Goal: Task Accomplishment & Management: Complete application form

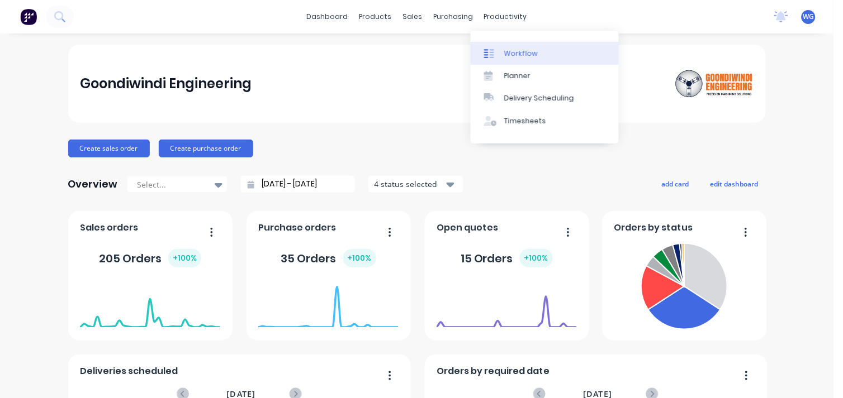
click at [526, 57] on div "Workflow" at bounding box center [521, 54] width 34 height 10
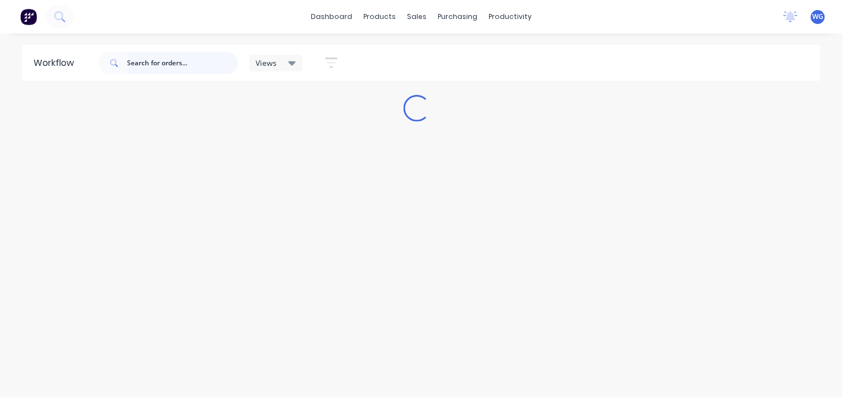
click at [165, 57] on input "text" at bounding box center [182, 63] width 111 height 22
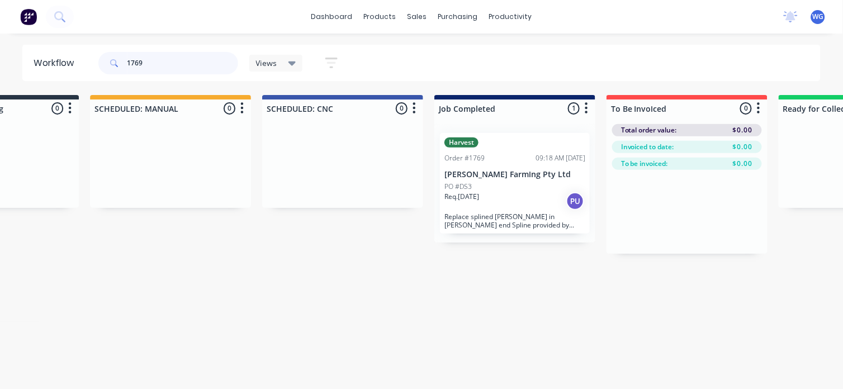
scroll to position [0, 795]
type input "1769"
click at [460, 197] on p "Req. [DATE]" at bounding box center [461, 197] width 35 height 10
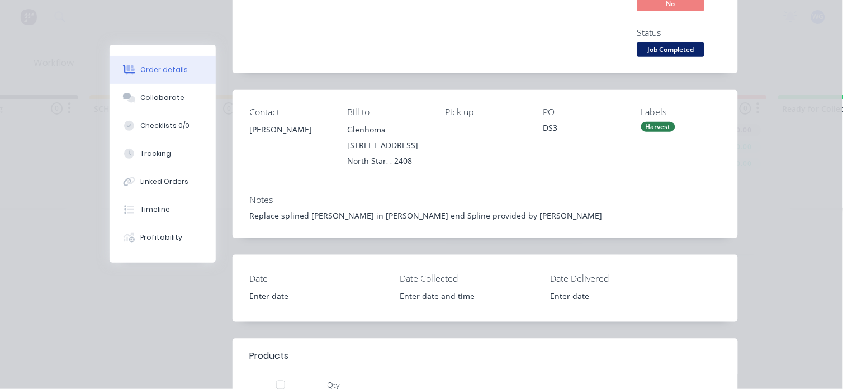
scroll to position [148, 0]
click at [468, 215] on div "Replace splined [PERSON_NAME] in [PERSON_NAME] end Spline provided by [PERSON_N…" at bounding box center [485, 215] width 472 height 12
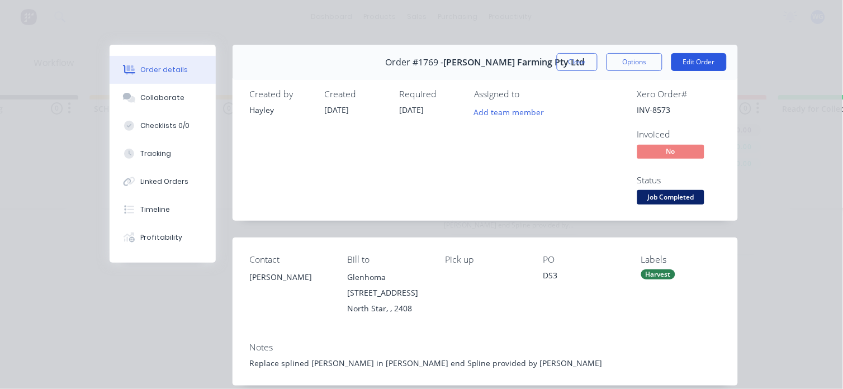
click at [677, 55] on button "Edit Order" at bounding box center [698, 62] width 55 height 18
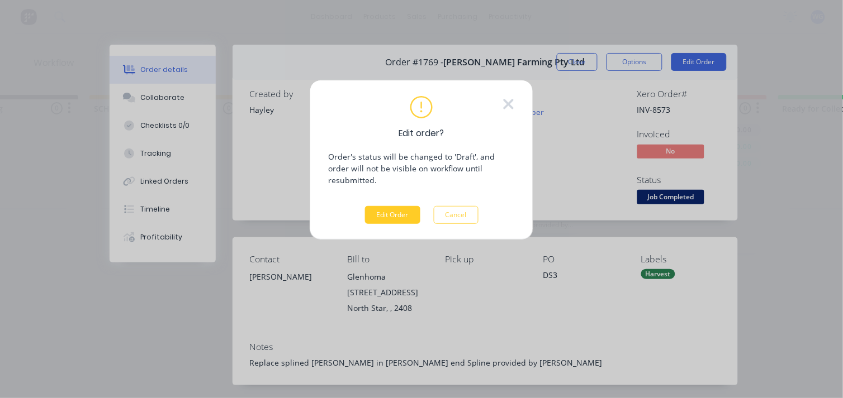
click at [384, 206] on button "Edit Order" at bounding box center [392, 215] width 55 height 18
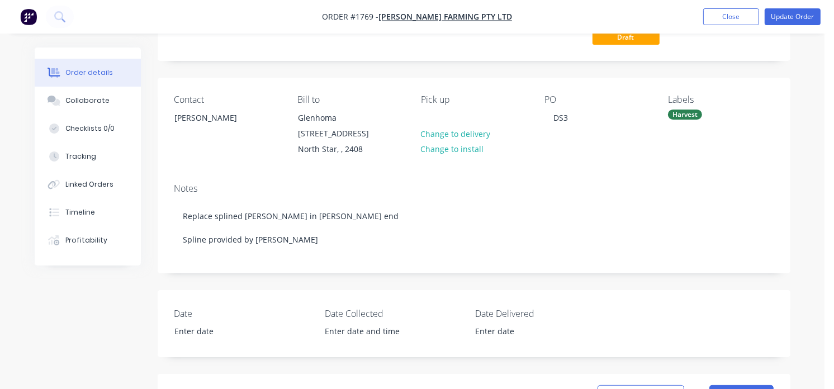
scroll to position [92, 0]
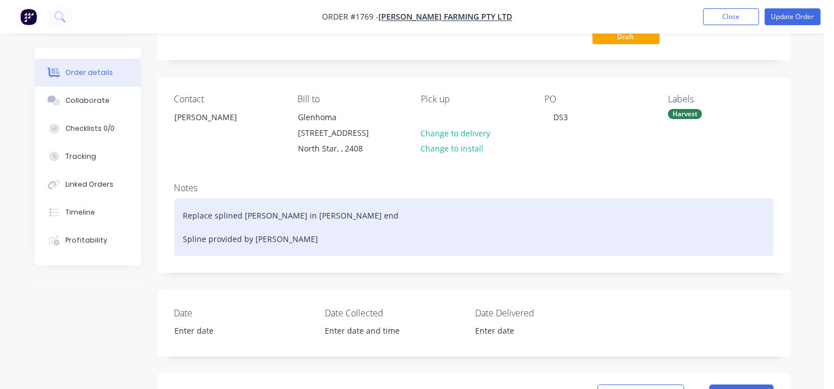
click at [278, 238] on div "Replace splined [PERSON_NAME] in [PERSON_NAME] end Spline provided by [PERSON_N…" at bounding box center [473, 227] width 599 height 58
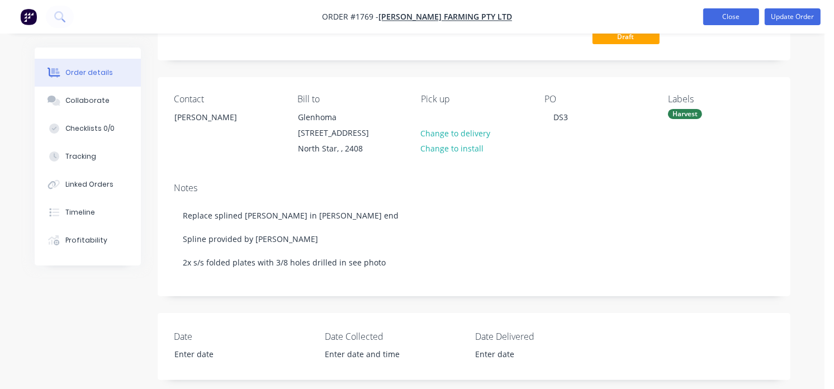
click at [722, 15] on button "Close" at bounding box center [731, 16] width 56 height 17
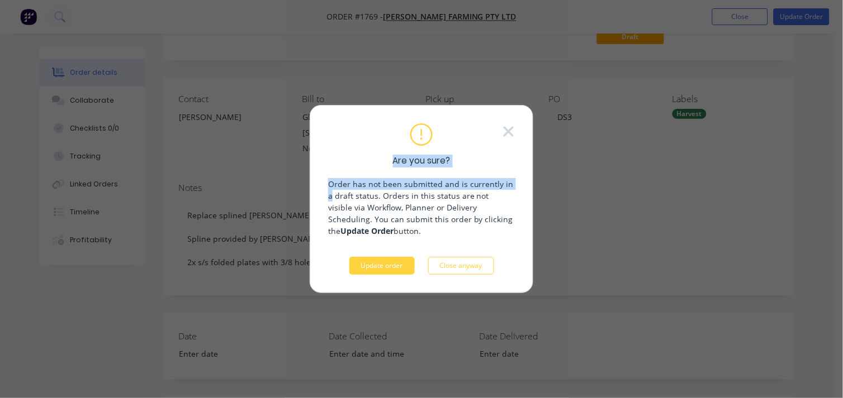
drag, startPoint x: 548, startPoint y: 237, endPoint x: 533, endPoint y: 123, distance: 114.4
click at [533, 123] on div "Are you sure? Order has not been submitted and is currently in a draft status. …" at bounding box center [421, 199] width 843 height 398
drag, startPoint x: 533, startPoint y: 123, endPoint x: 491, endPoint y: 138, distance: 44.4
click at [491, 138] on div "Are you sure? Order has not been submitted and is currently in a draft status. …" at bounding box center [421, 199] width 187 height 152
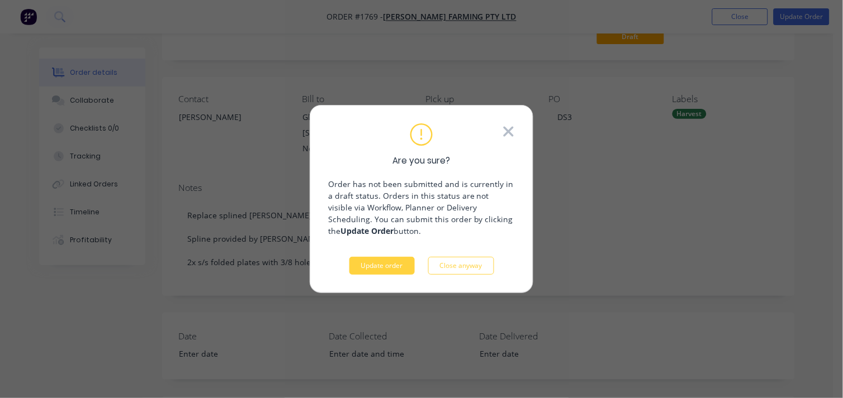
click at [507, 130] on icon at bounding box center [508, 131] width 10 height 10
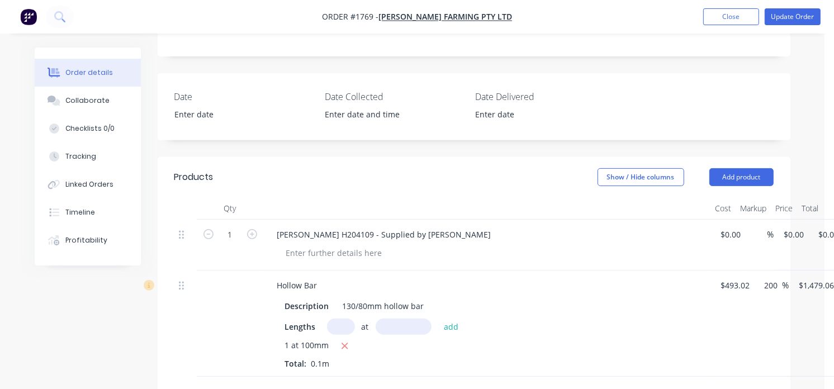
scroll to position [321, 0]
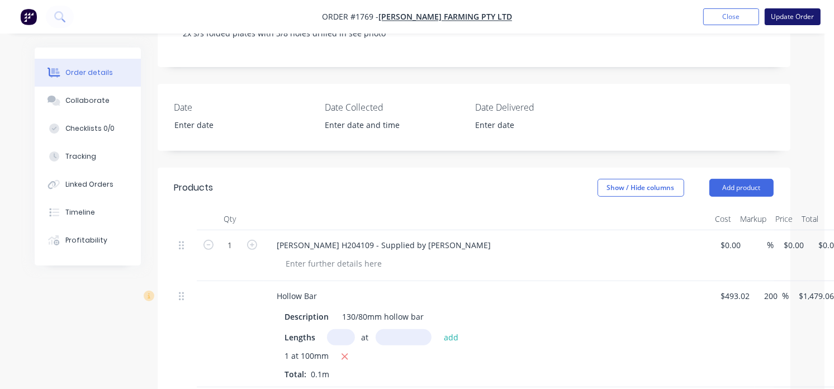
click at [786, 21] on button "Update Order" at bounding box center [792, 16] width 56 height 17
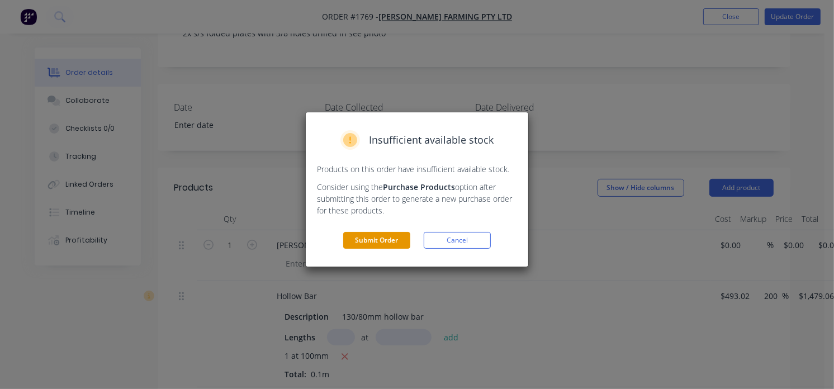
click at [399, 240] on button "Submit Order" at bounding box center [376, 240] width 67 height 17
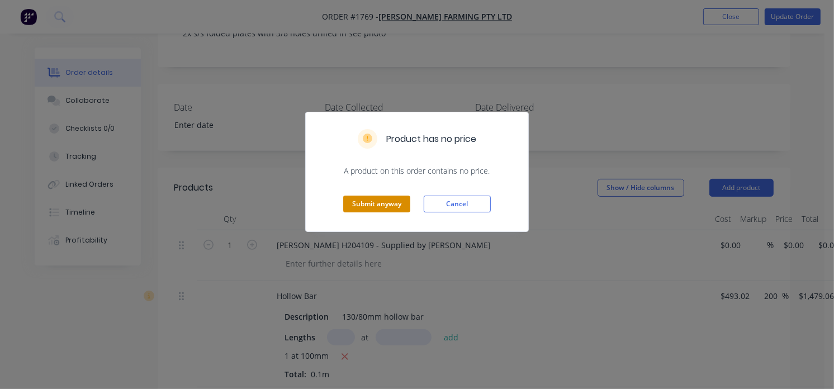
click at [391, 207] on button "Submit anyway" at bounding box center [376, 204] width 67 height 17
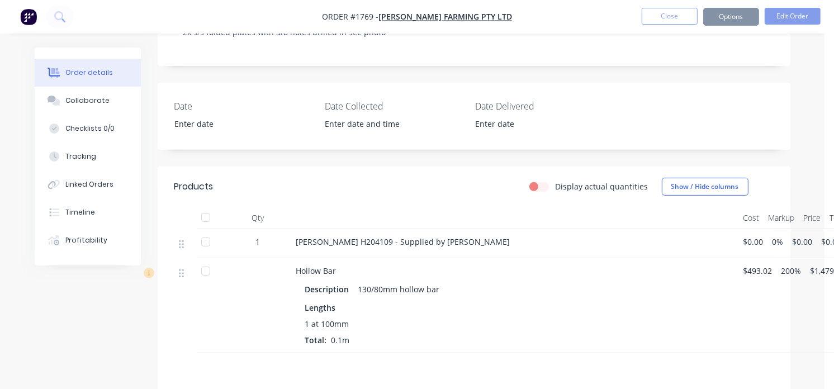
scroll to position [320, 0]
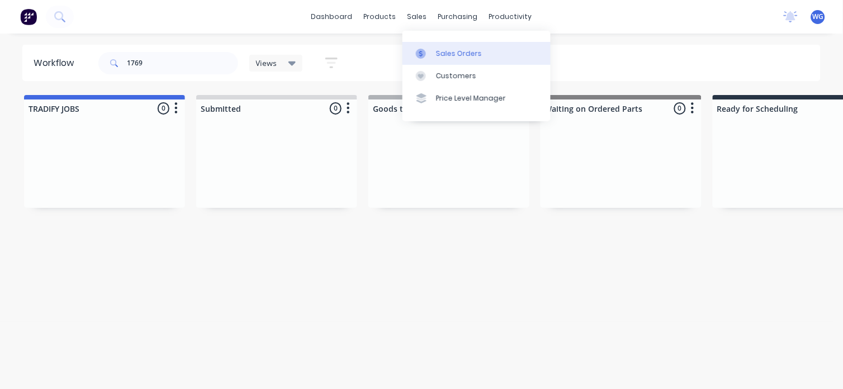
click at [449, 51] on div "Sales Orders" at bounding box center [459, 54] width 46 height 10
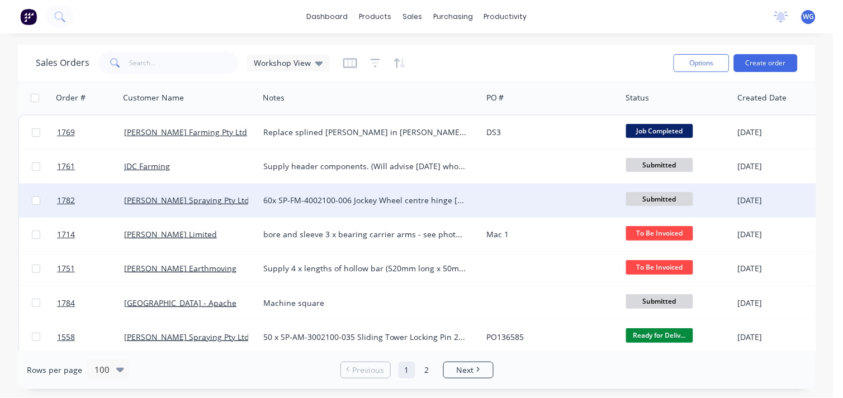
click at [234, 197] on div "[PERSON_NAME] Spraying Pty Ltd" at bounding box center [186, 200] width 124 height 11
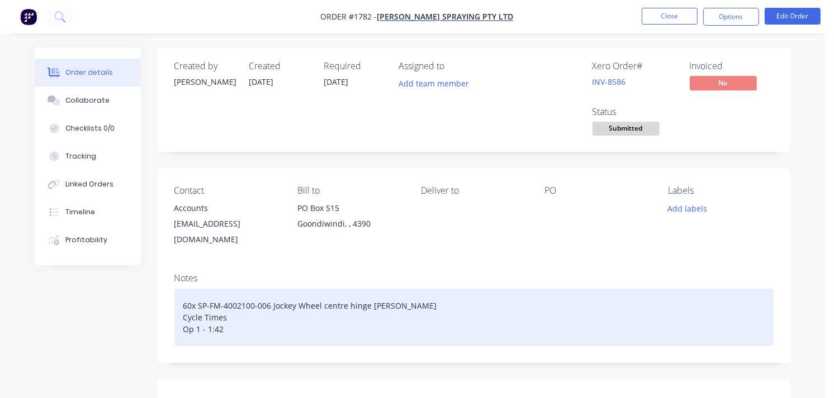
click at [230, 319] on div "60x SP-FM-4002100-006 Jockey Wheel centre hinge [PERSON_NAME] Cycle Times Op 1 …" at bounding box center [473, 318] width 599 height 58
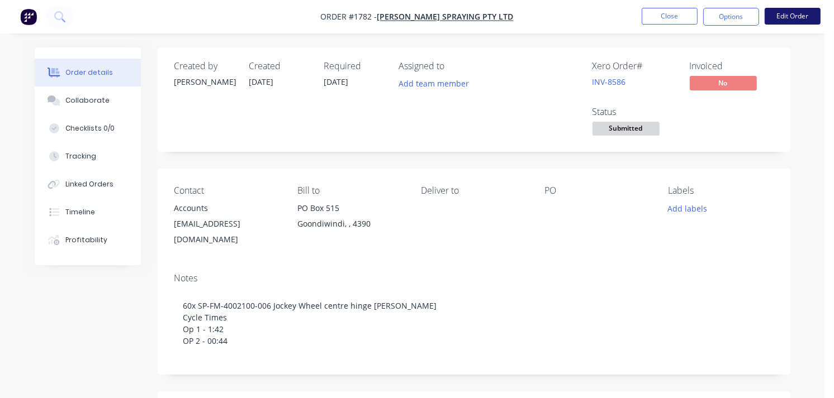
click at [785, 16] on button "Edit Order" at bounding box center [792, 16] width 56 height 17
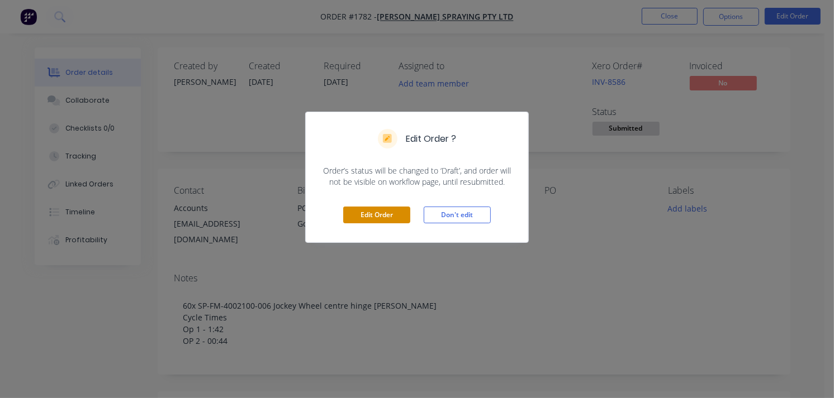
click at [354, 214] on button "Edit Order" at bounding box center [376, 215] width 67 height 17
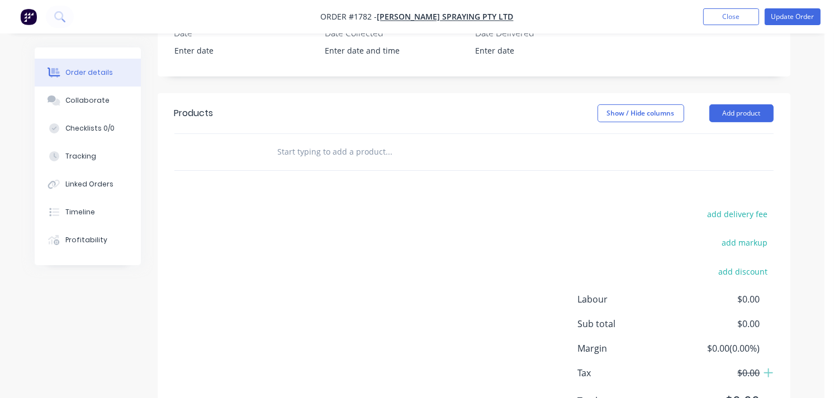
scroll to position [382, 0]
click at [731, 106] on button "Add product" at bounding box center [741, 115] width 64 height 18
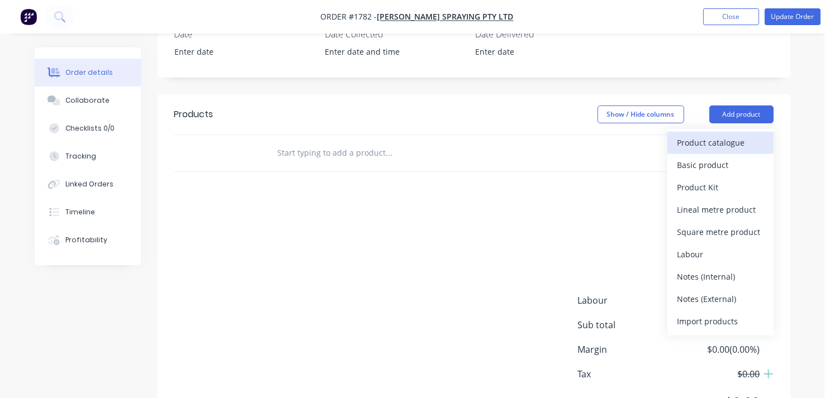
click at [716, 135] on div "Product catalogue" at bounding box center [720, 143] width 86 height 16
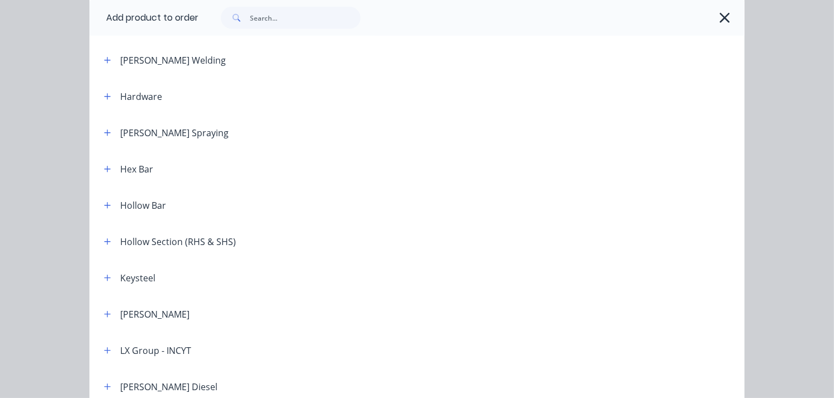
scroll to position [809, 0]
click at [104, 202] on icon "button" at bounding box center [107, 204] width 6 height 6
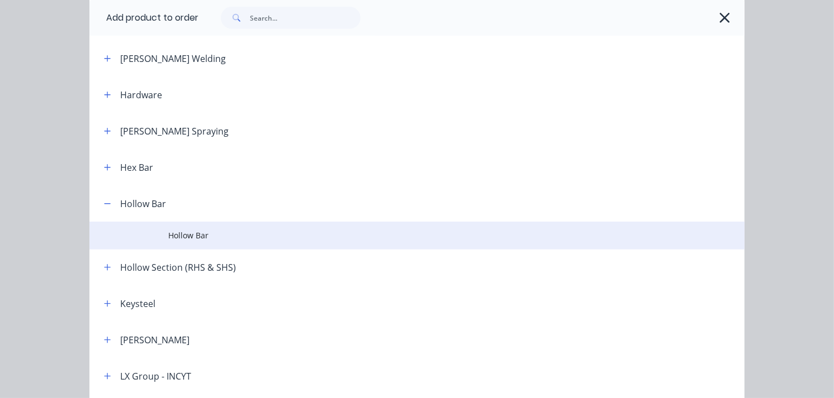
click at [197, 235] on span "Hollow Bar" at bounding box center [398, 236] width 461 height 12
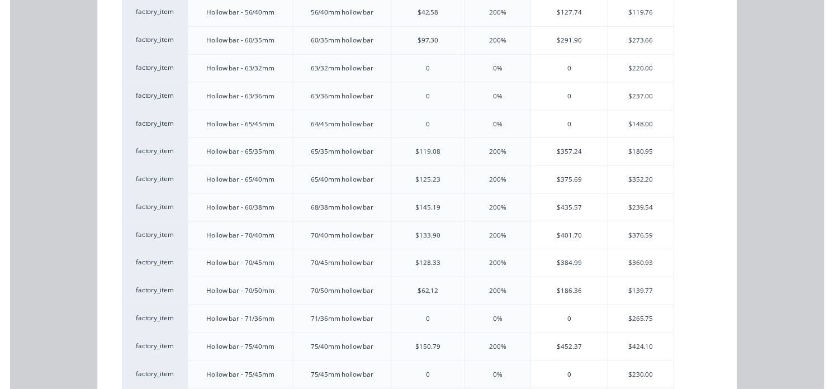
scroll to position [1769, 0]
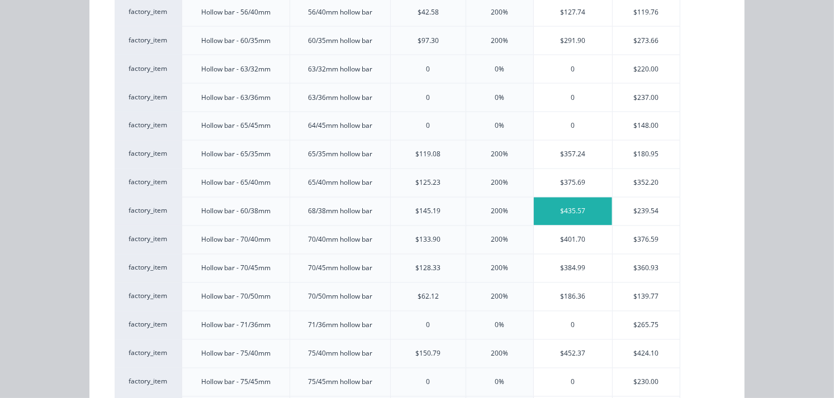
click at [577, 216] on div "$435.57" at bounding box center [573, 212] width 78 height 28
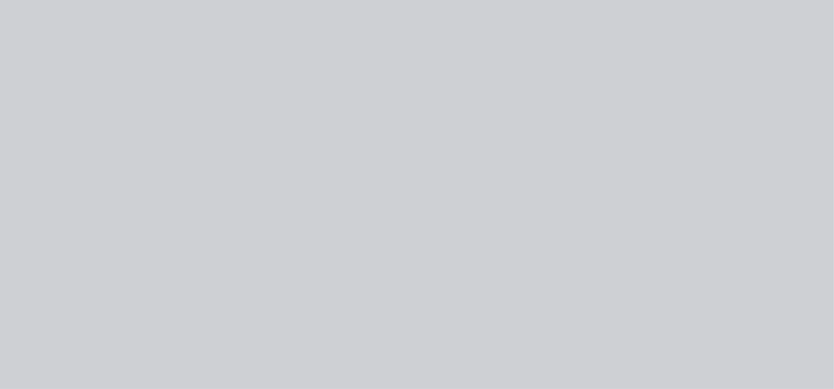
scroll to position [0, 0]
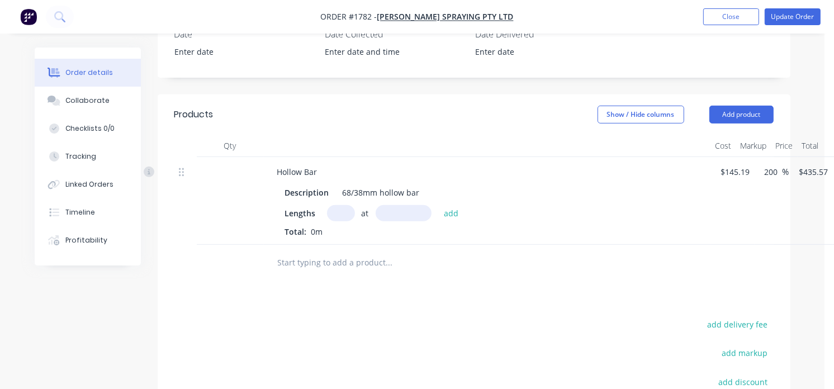
click at [335, 205] on input "text" at bounding box center [341, 213] width 28 height 16
type input "9"
type input "60"
click at [422, 205] on input "text" at bounding box center [404, 213] width 56 height 16
type input "93mm"
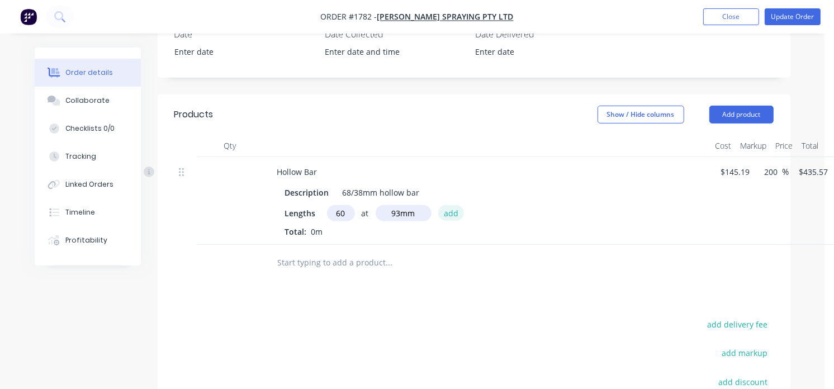
click at [446, 205] on button "add" at bounding box center [451, 212] width 26 height 15
type input "$2,430.48"
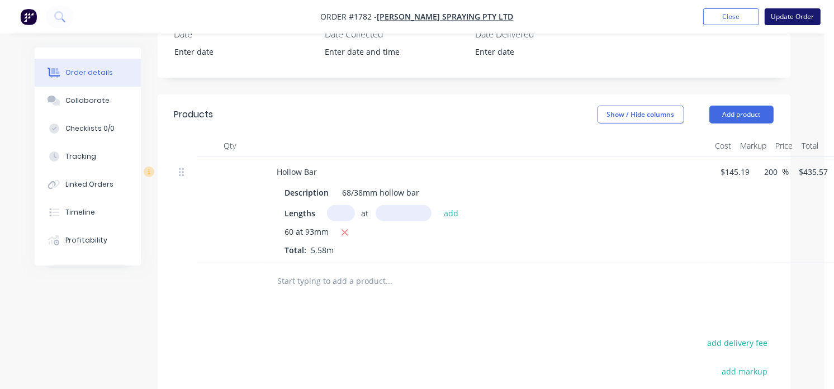
click at [784, 21] on button "Update Order" at bounding box center [792, 16] width 56 height 17
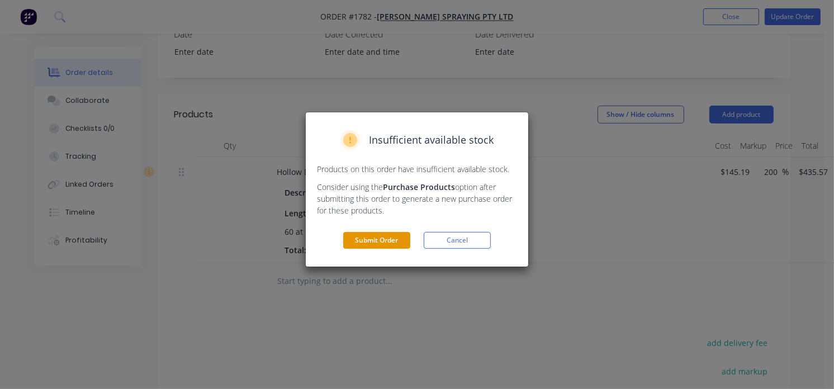
click at [388, 238] on button "Submit Order" at bounding box center [376, 240] width 67 height 17
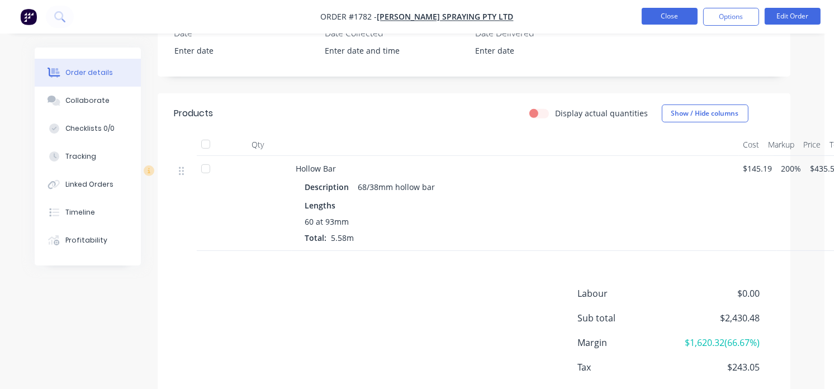
click at [662, 13] on button "Close" at bounding box center [670, 16] width 56 height 17
